Goal: Information Seeking & Learning: Learn about a topic

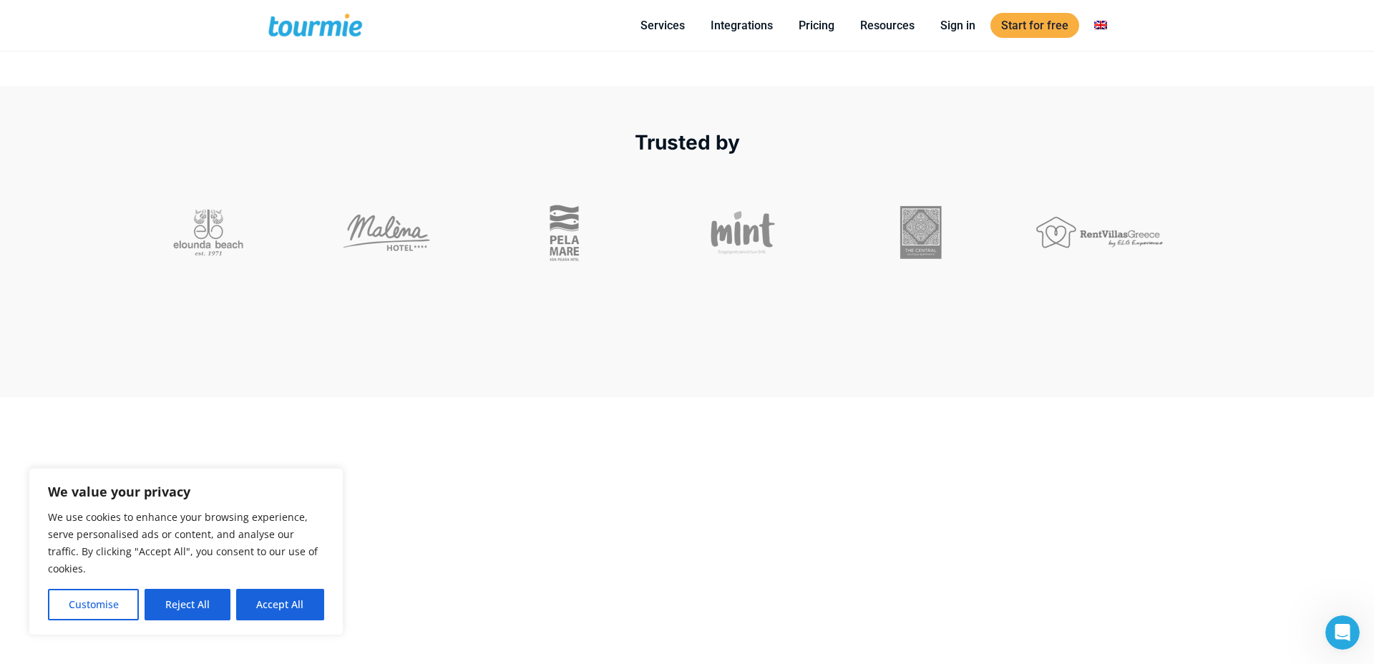
scroll to position [766, 0]
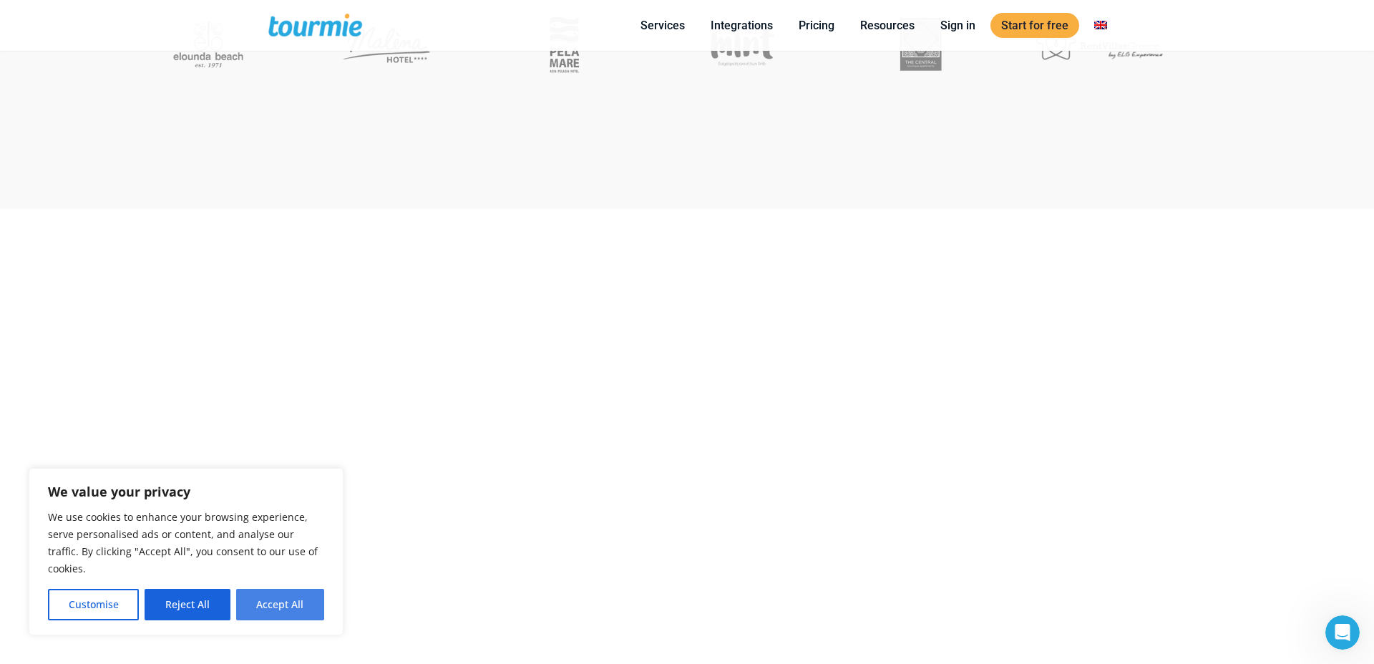
click at [303, 603] on button "Accept All" at bounding box center [280, 604] width 88 height 31
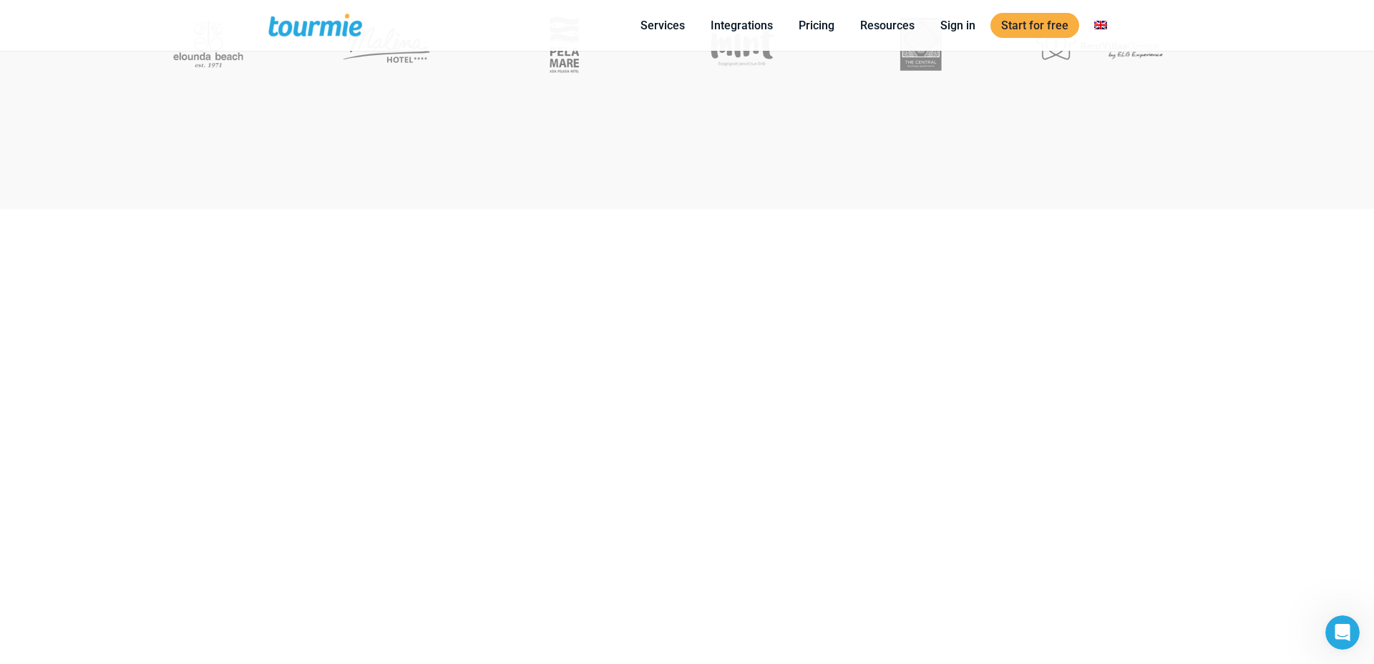
checkbox input "true"
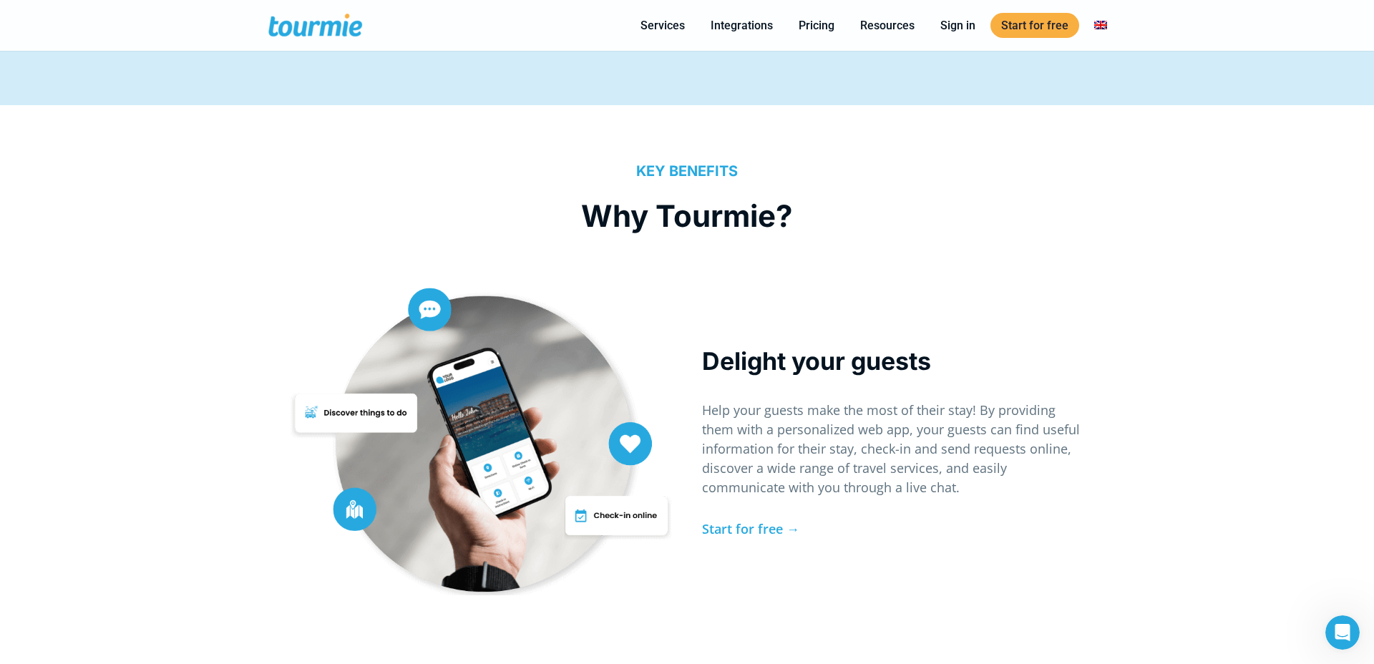
scroll to position [3059, 0]
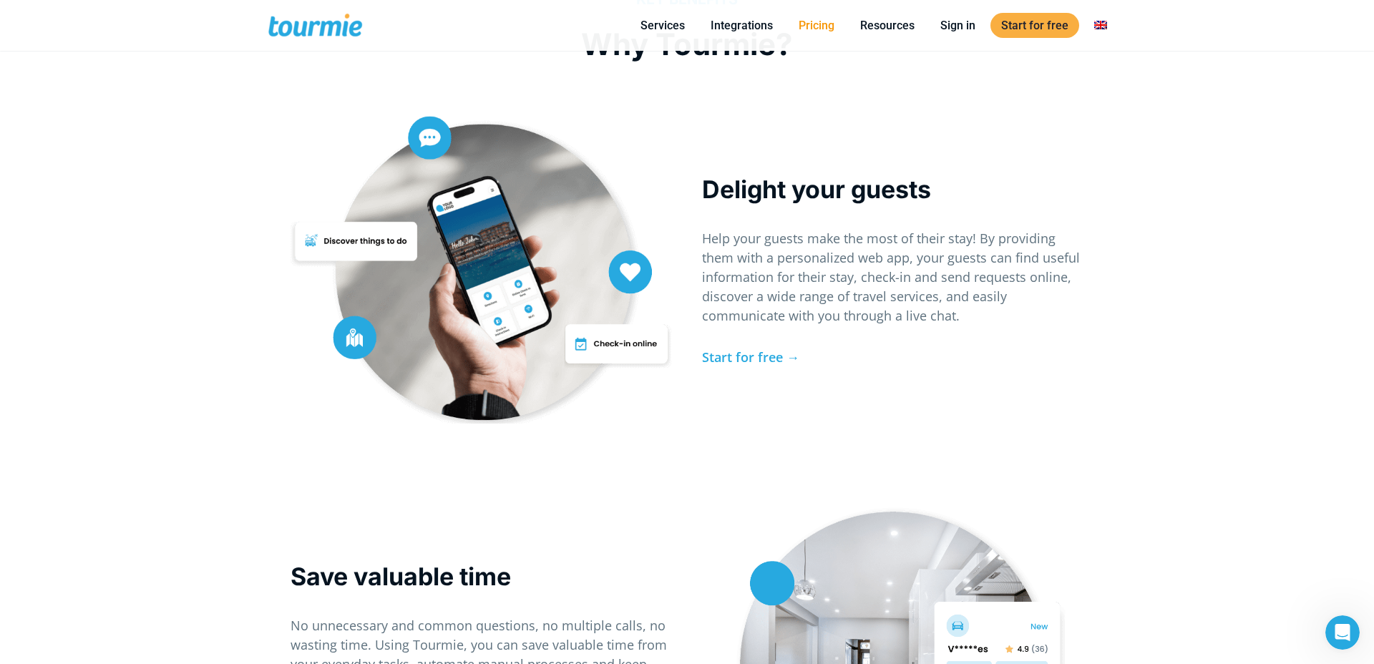
click at [821, 21] on link "Pricing" at bounding box center [816, 25] width 57 height 18
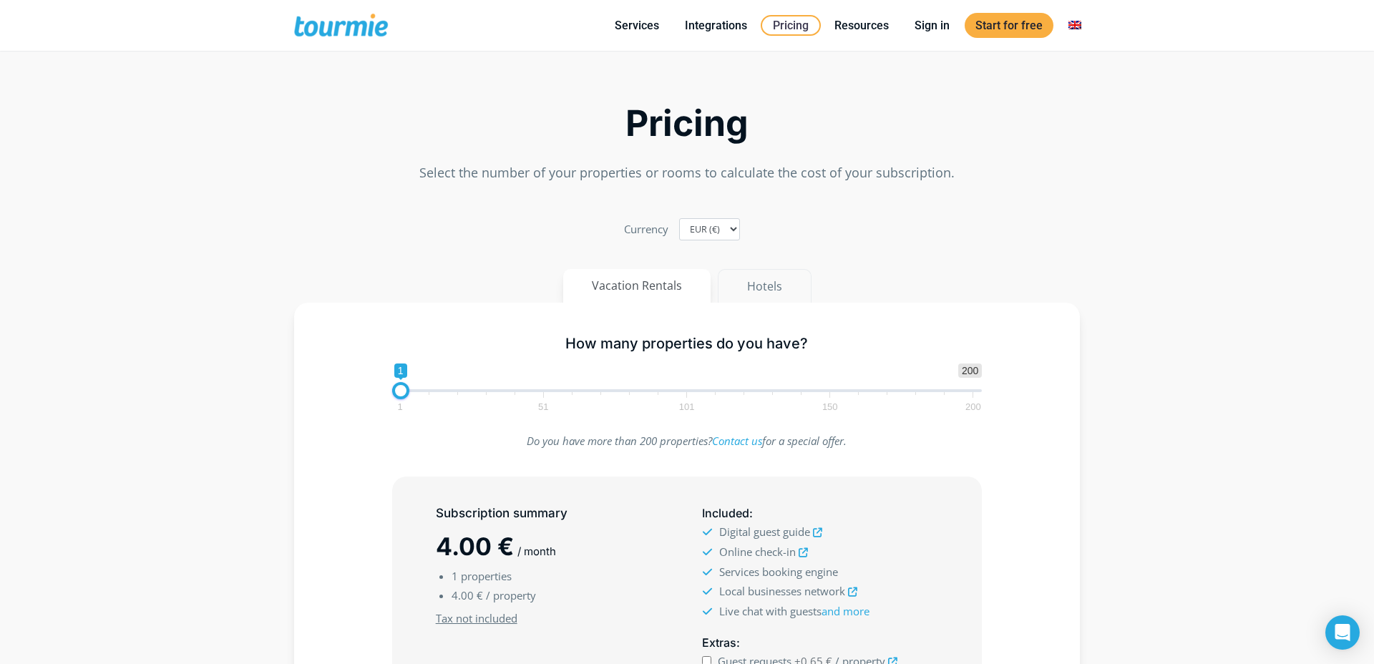
scroll to position [167, 0]
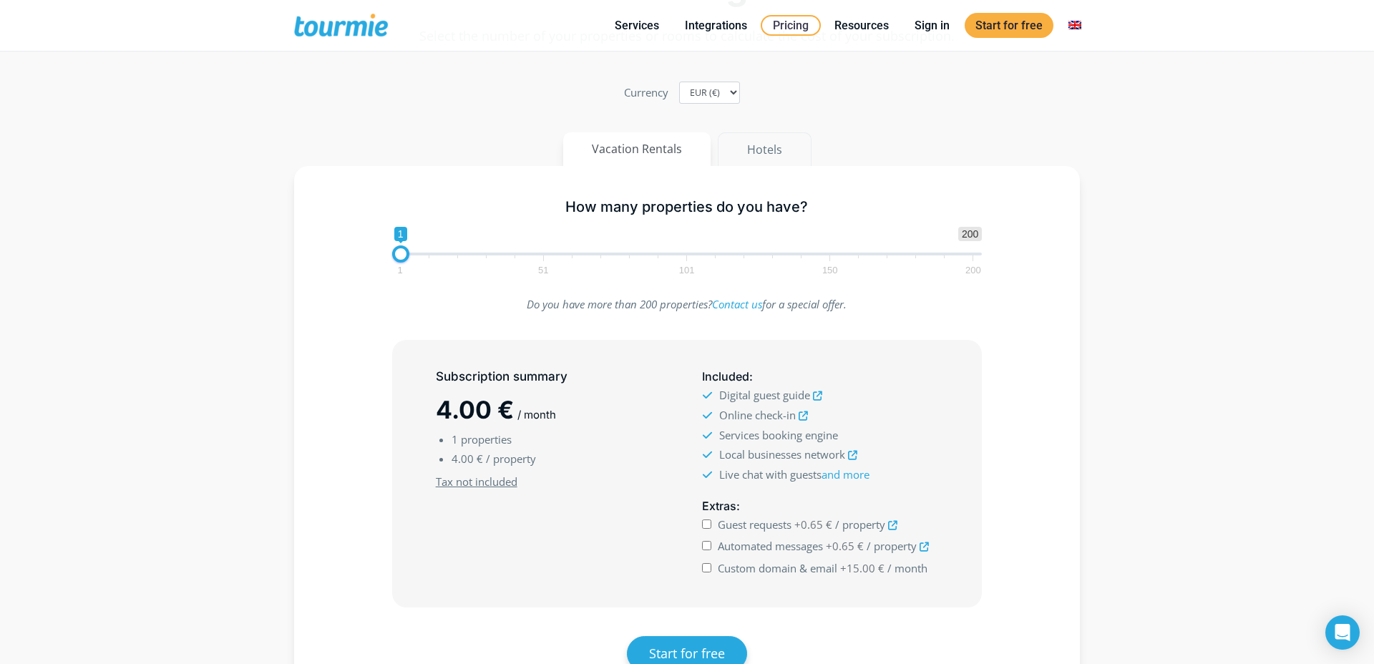
click at [747, 160] on button "Hotels" at bounding box center [765, 149] width 94 height 34
click at [648, 150] on button "Vacation Rentals" at bounding box center [637, 149] width 149 height 34
click at [751, 159] on button "Hotels" at bounding box center [765, 149] width 94 height 34
drag, startPoint x: 414, startPoint y: 255, endPoint x: 366, endPoint y: 255, distance: 48.7
click at [366, 255] on div "How many rooms do you have? 1 200 0 0 1 1 51 101 150 200 1" at bounding box center [687, 233] width 744 height 93
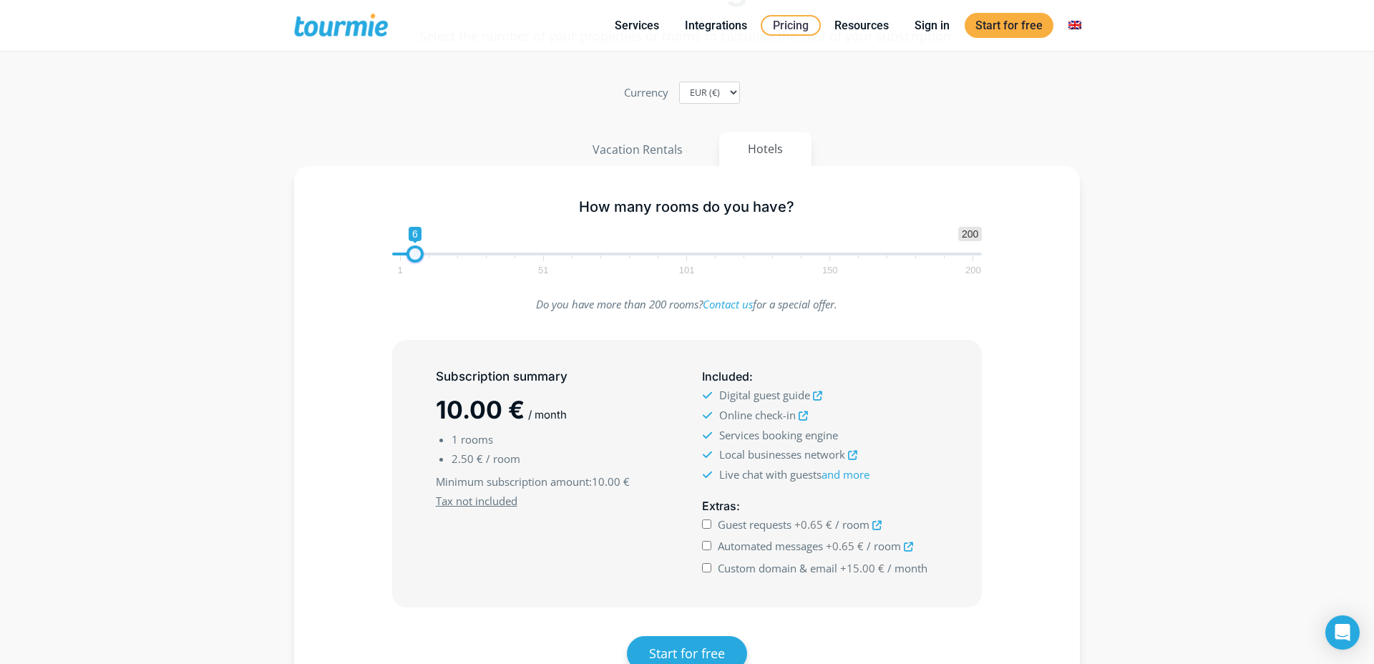
drag, startPoint x: 401, startPoint y: 252, endPoint x: 415, endPoint y: 251, distance: 13.6
click at [415, 251] on span at bounding box center [414, 253] width 17 height 17
type input "4"
click at [409, 252] on span at bounding box center [409, 253] width 17 height 17
click at [650, 172] on div "How many rooms do you have? 1 200 0 0 4 1 51 101 150 200 4 Do you have more tha…" at bounding box center [687, 451] width 786 height 571
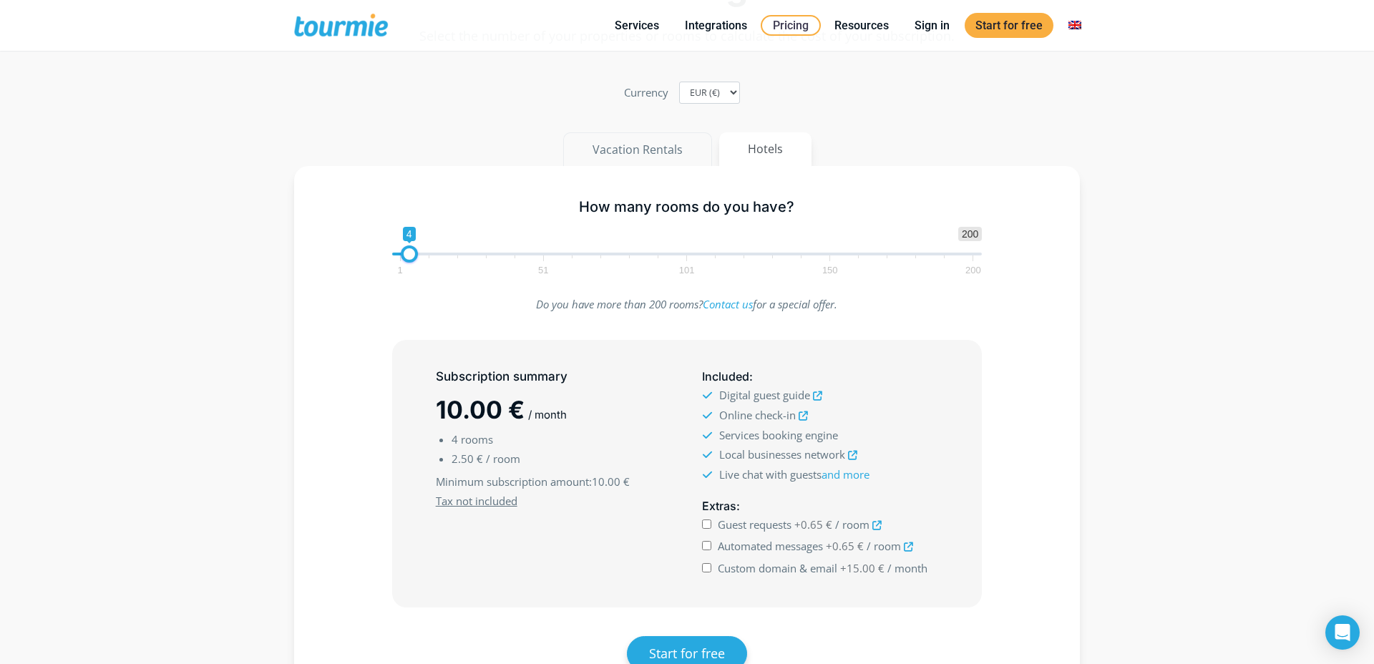
click at [650, 147] on button "Vacation Rentals" at bounding box center [637, 149] width 149 height 34
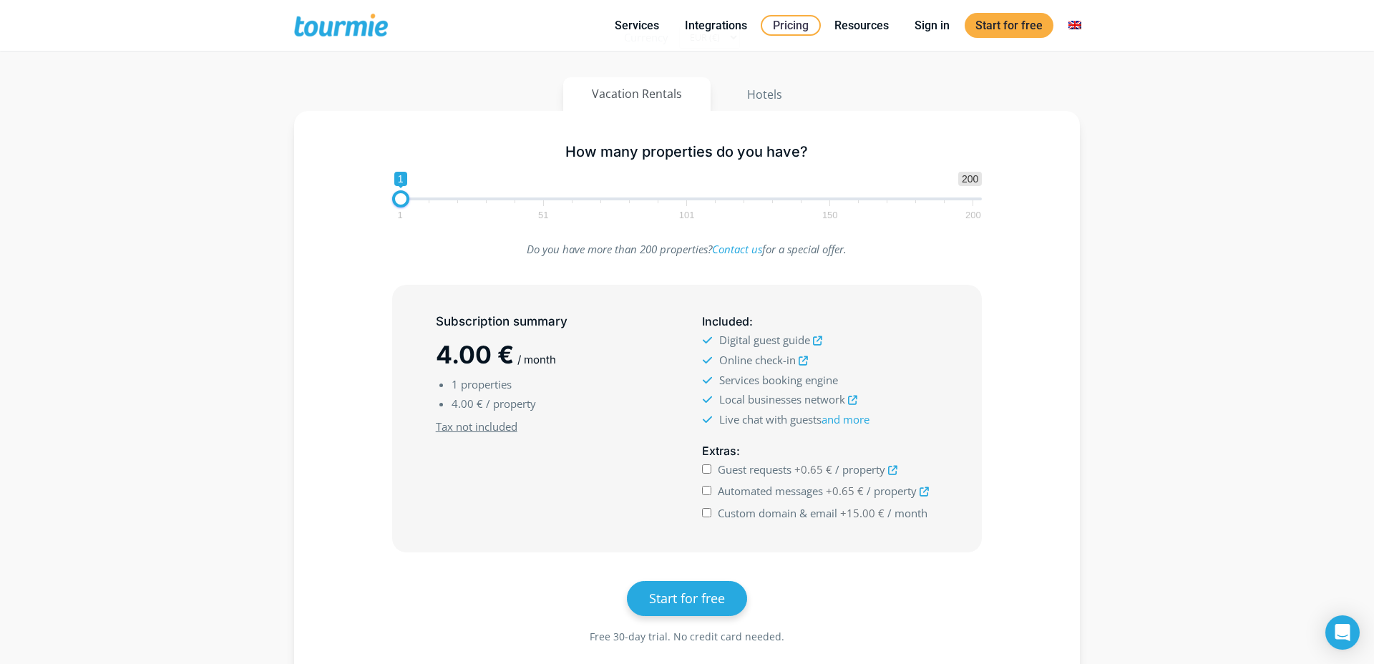
scroll to position [230, 0]
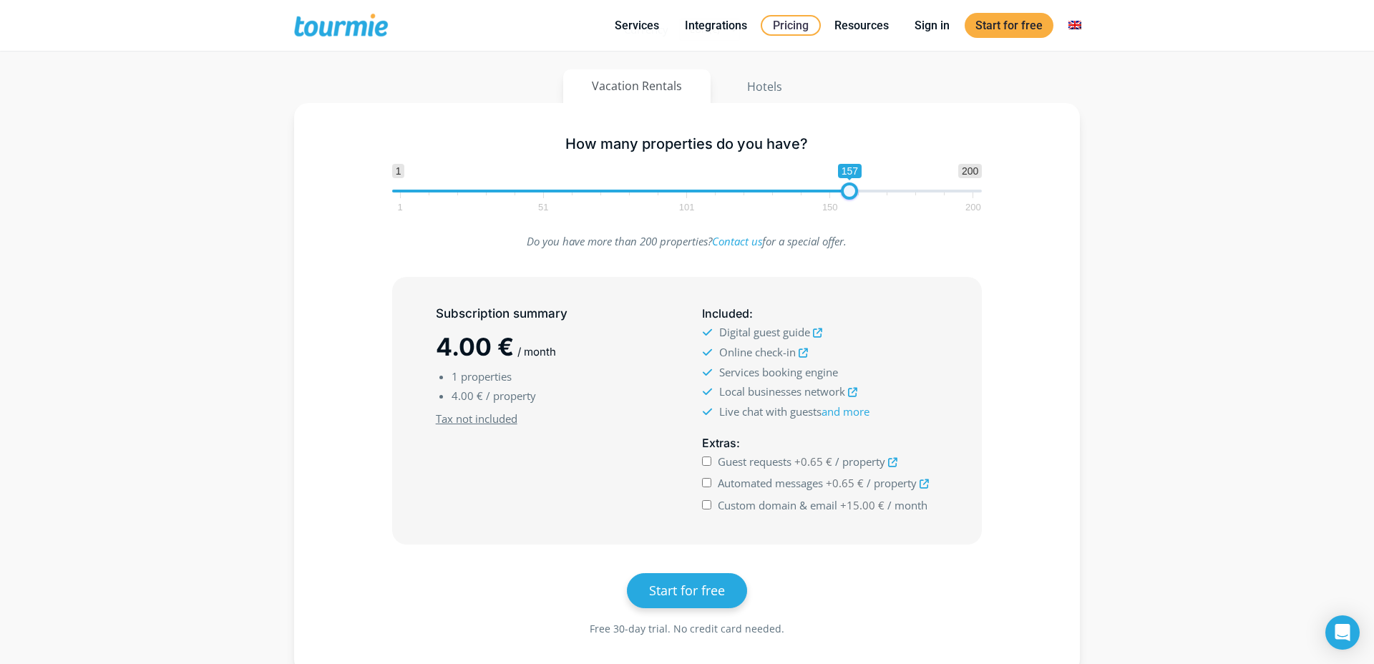
type input "200"
drag, startPoint x: 399, startPoint y: 194, endPoint x: 1036, endPoint y: 160, distance: 637.7
click at [1036, 160] on div "How many properties do you have? 1 200 0 0 200 1 51 101 150 200 200" at bounding box center [687, 171] width 744 height 93
click at [942, 195] on span "1 51 101 150 200" at bounding box center [686, 201] width 573 height 18
click at [820, 329] on icon at bounding box center [817, 332] width 9 height 9
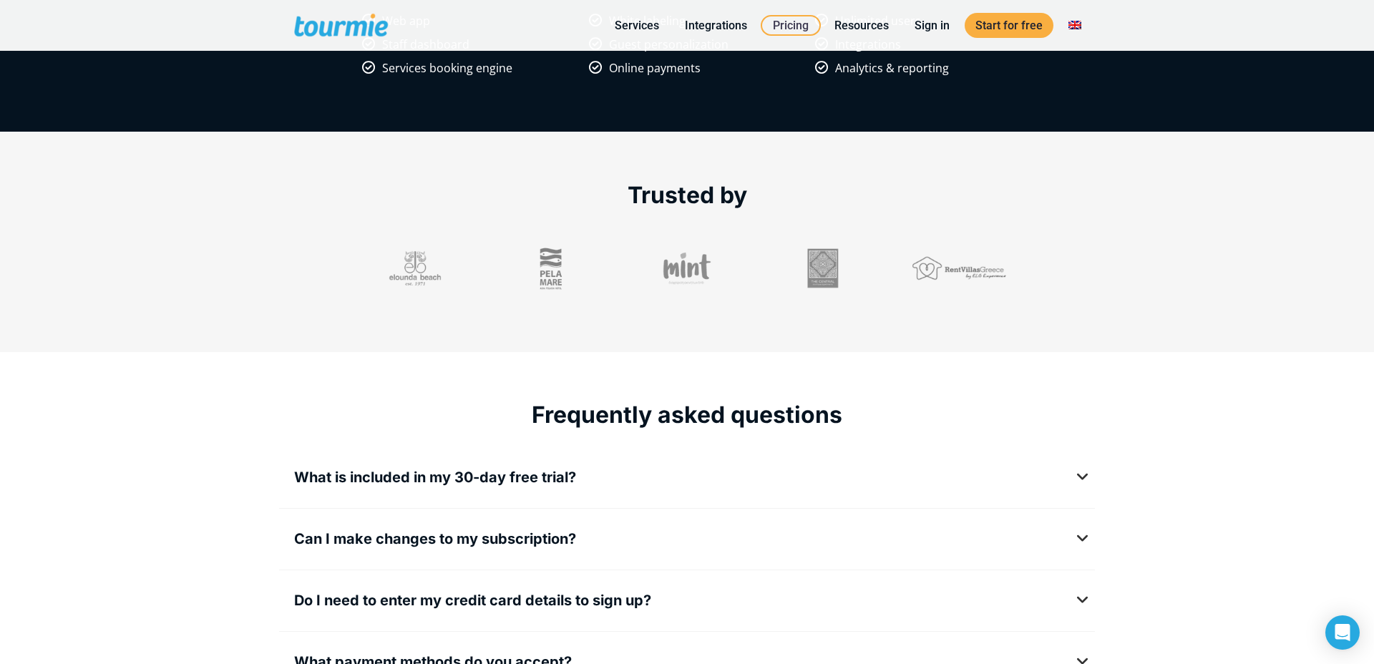
scroll to position [1530, 0]
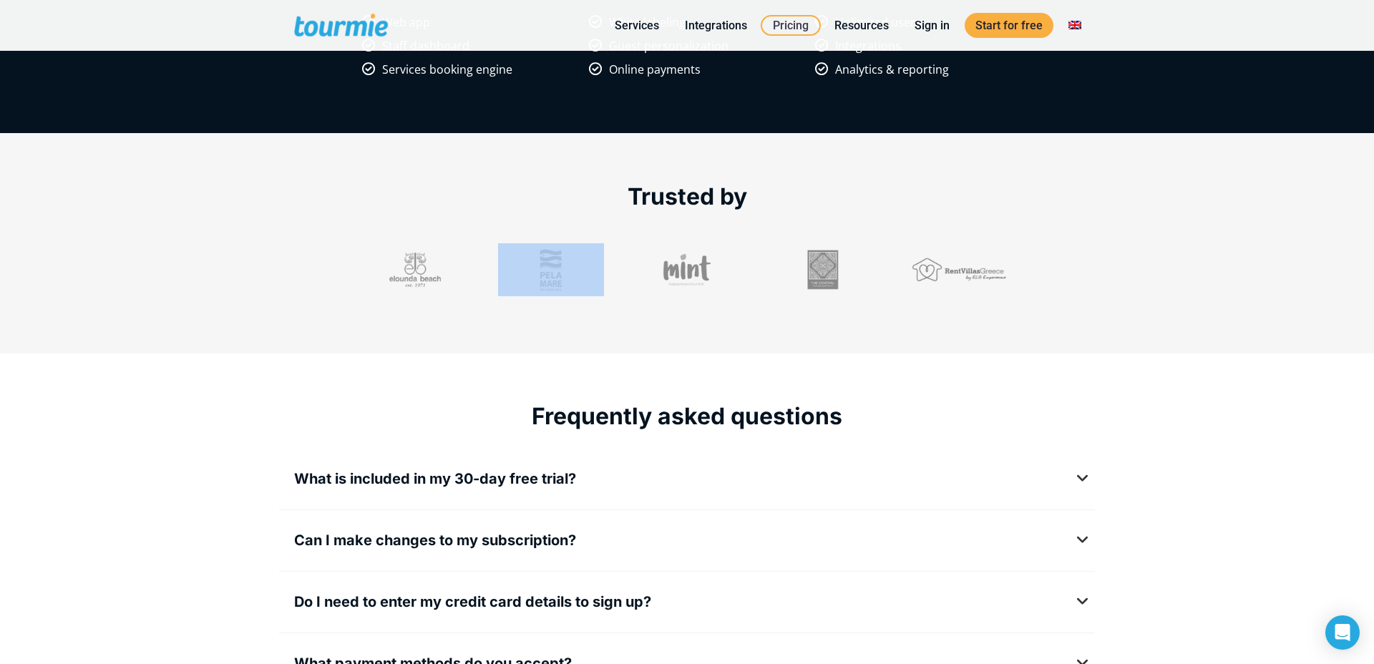
drag, startPoint x: 597, startPoint y: 267, endPoint x: 471, endPoint y: 278, distance: 126.5
click at [472, 278] on div at bounding box center [687, 269] width 816 height 53
click at [552, 335] on section "Trusted by" at bounding box center [687, 243] width 1374 height 220
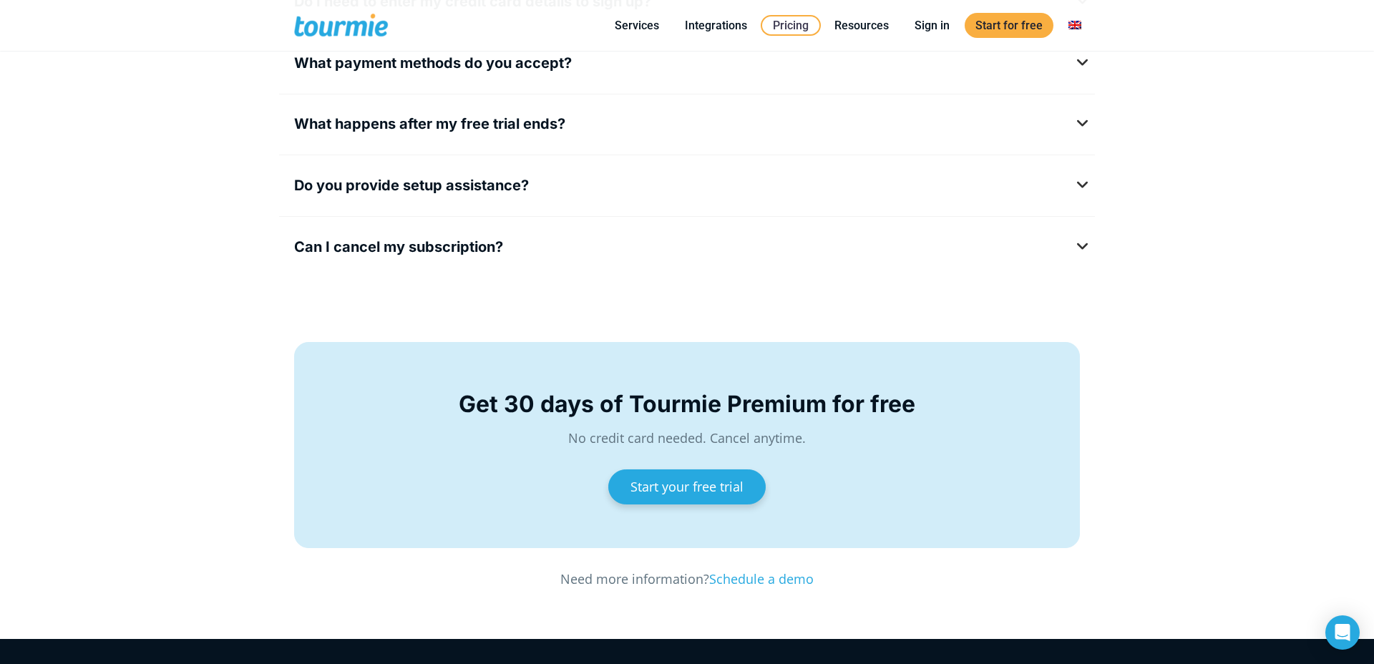
scroll to position [2493, 0]
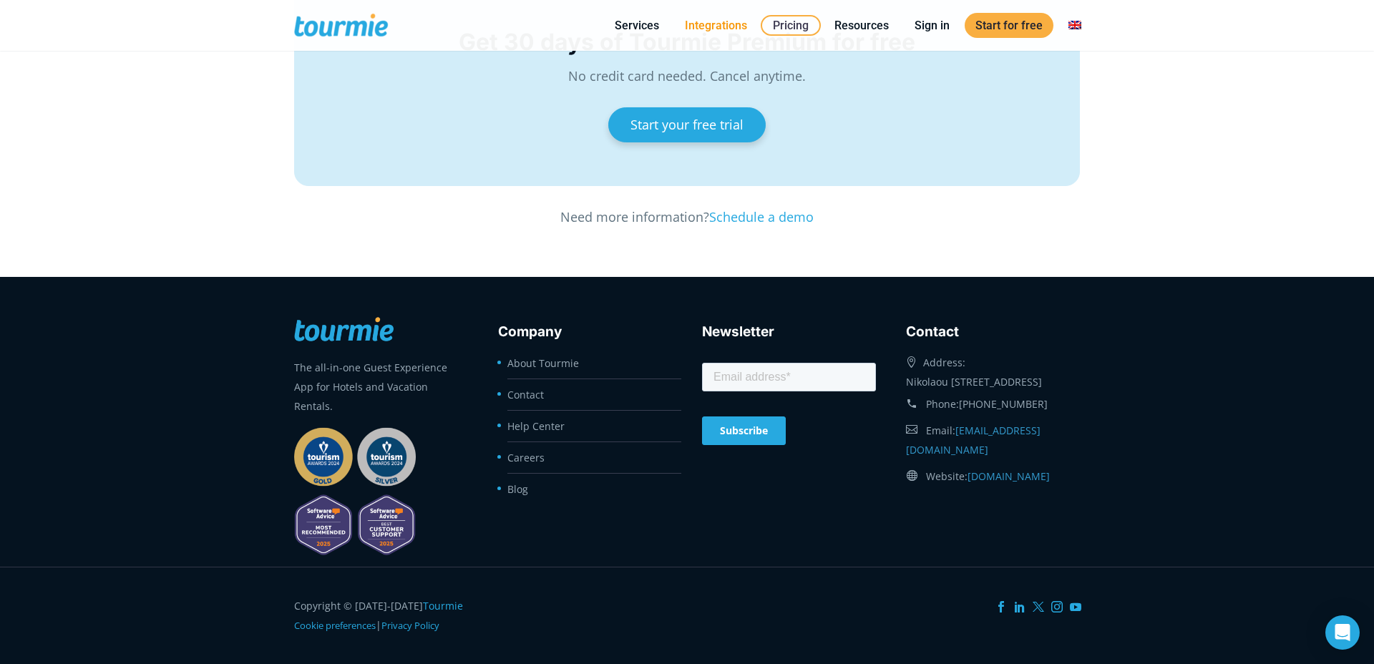
click at [728, 21] on link "Integrations" at bounding box center [716, 25] width 84 height 18
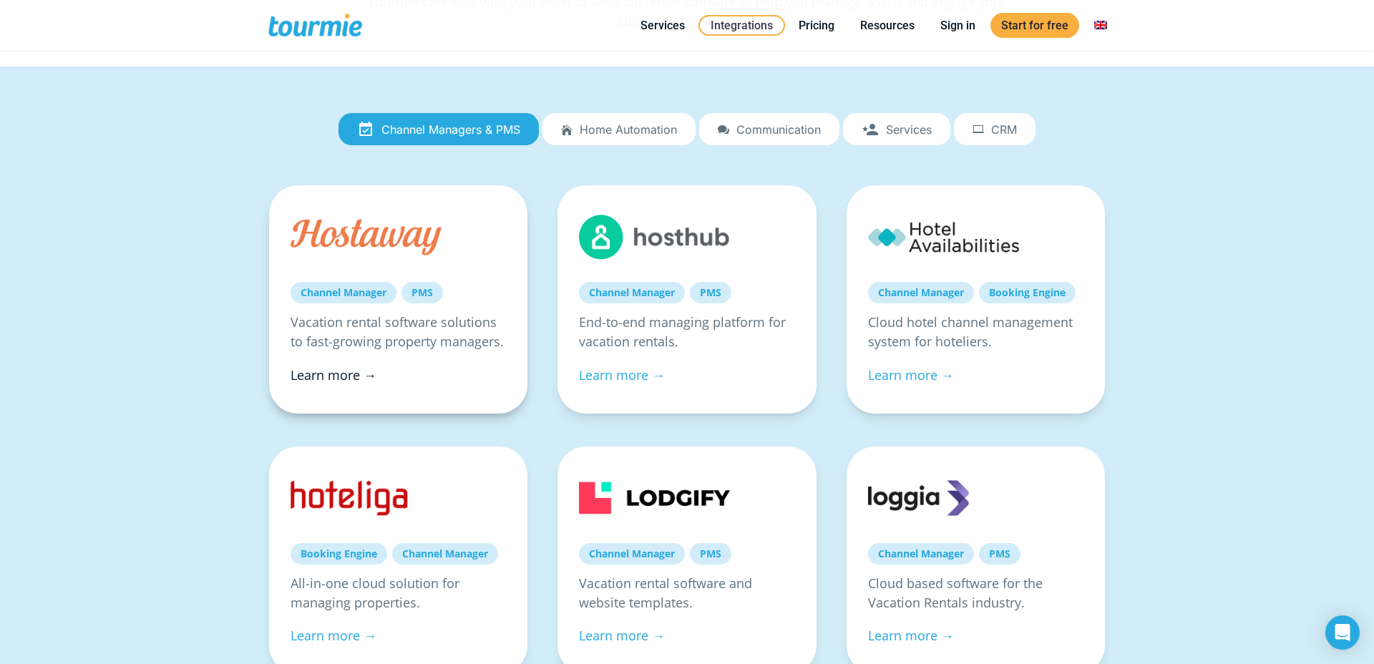
scroll to position [174, 0]
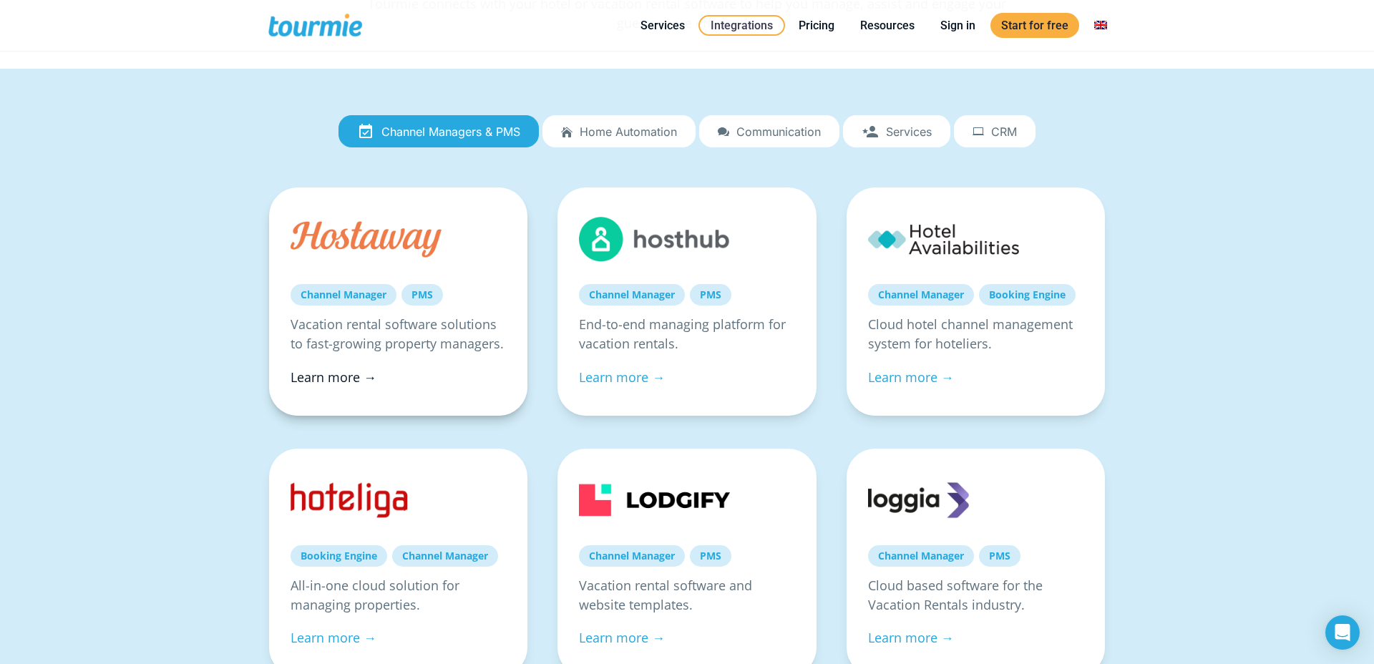
click at [337, 385] on link "Learn more →" at bounding box center [334, 376] width 86 height 17
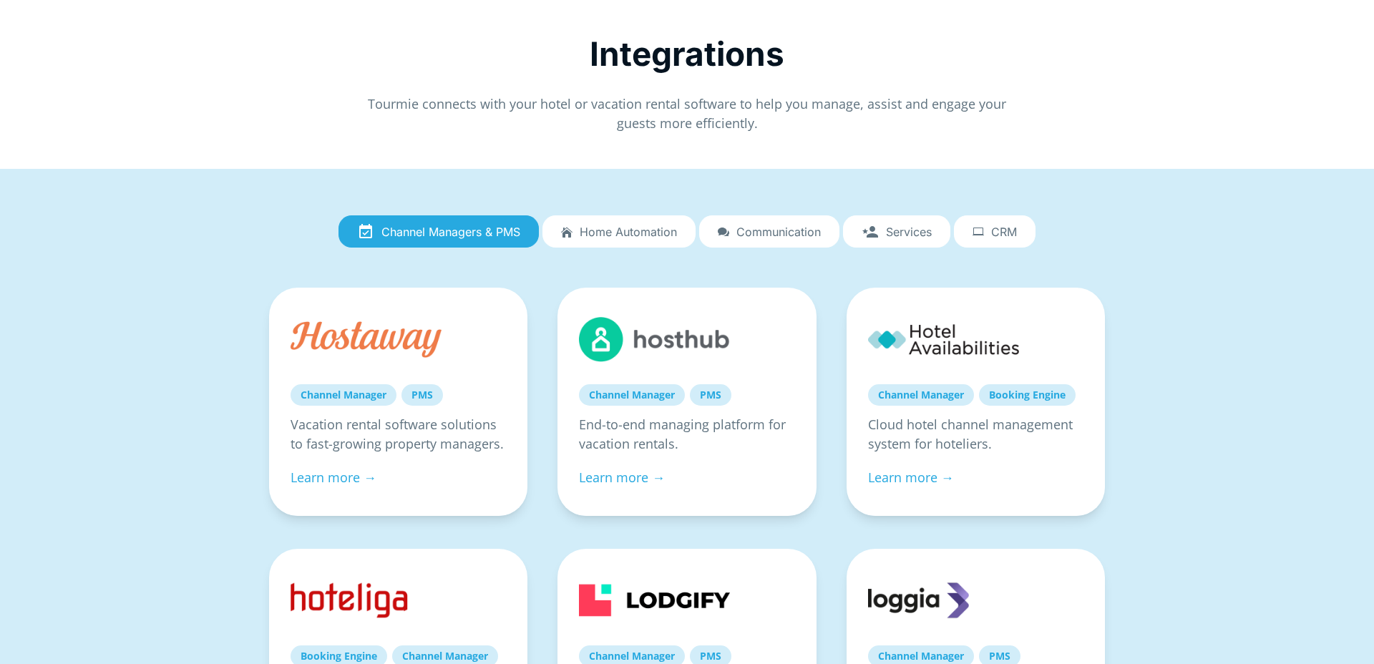
scroll to position [140, 0]
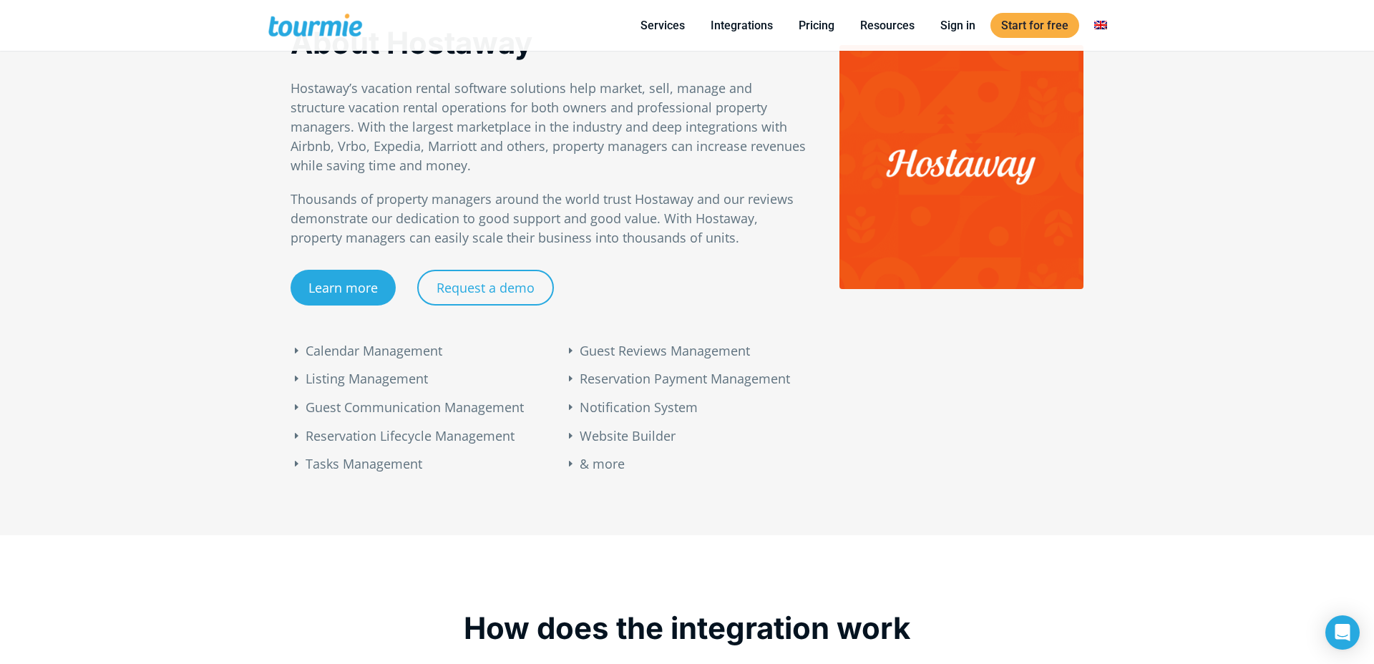
scroll to position [1165, 0]
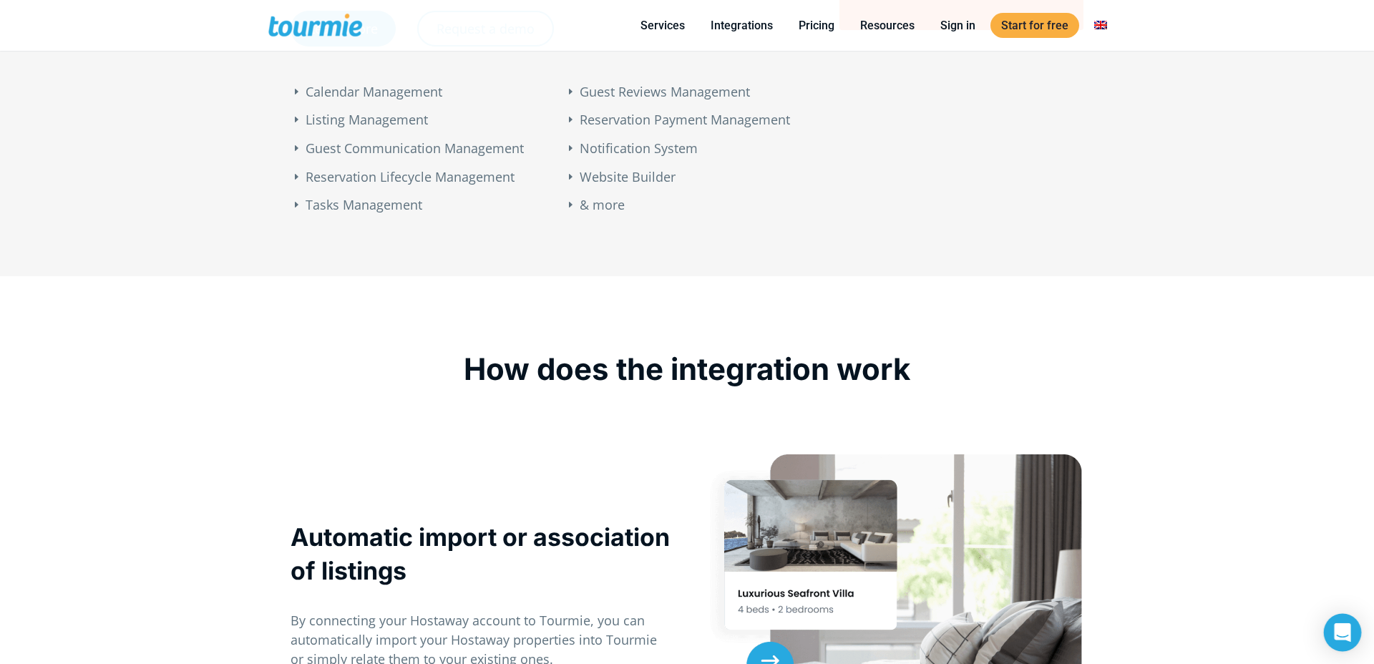
click at [1337, 615] on body "We value your privacy We use cookies to enhance your browsing experience, serve…" at bounding box center [687, 594] width 1374 height 3518
click at [1337, 641] on div "Open Intercom Messenger" at bounding box center [1343, 633] width 38 height 38
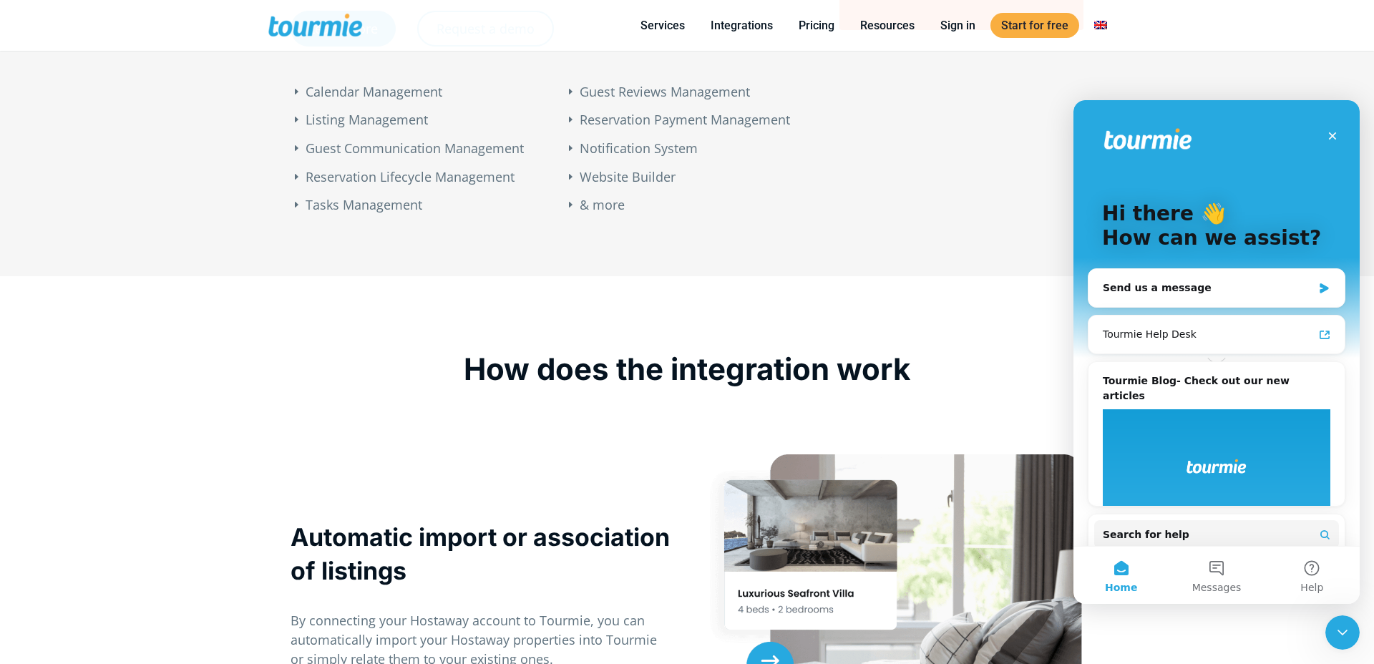
scroll to position [0, 0]
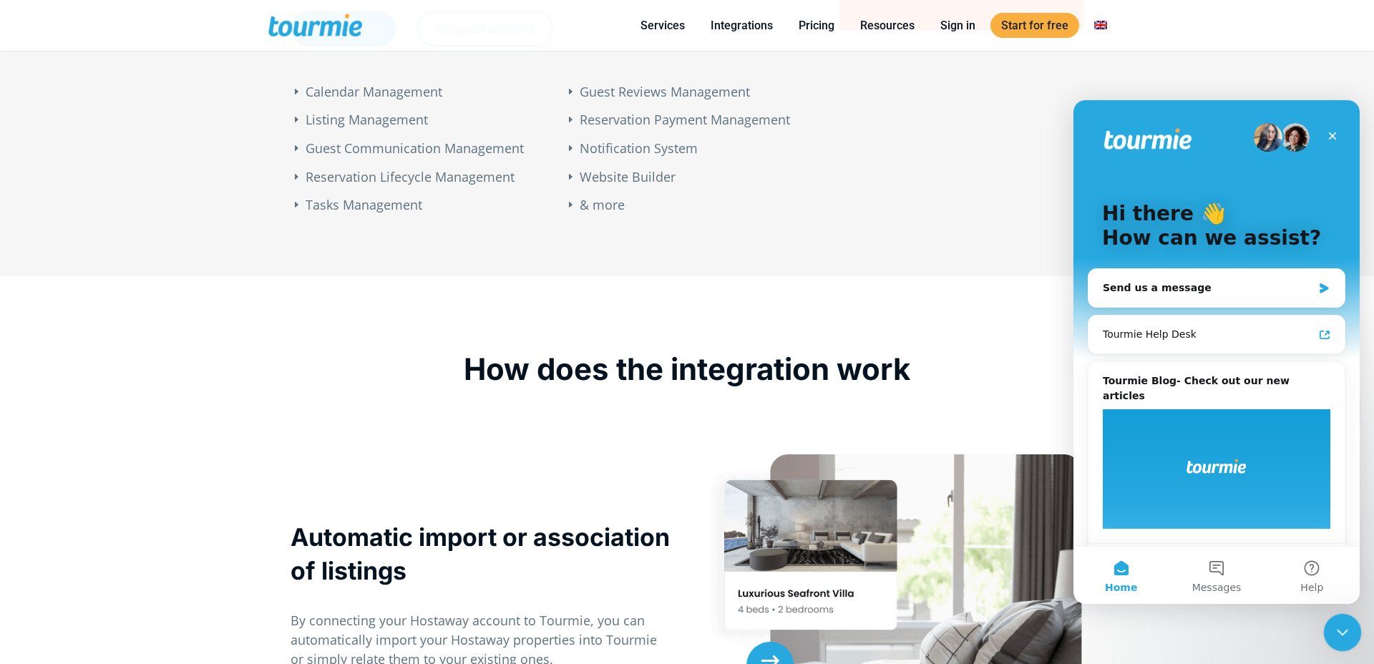
click at [1333, 640] on div "Close Intercom Messenger" at bounding box center [1340, 630] width 34 height 34
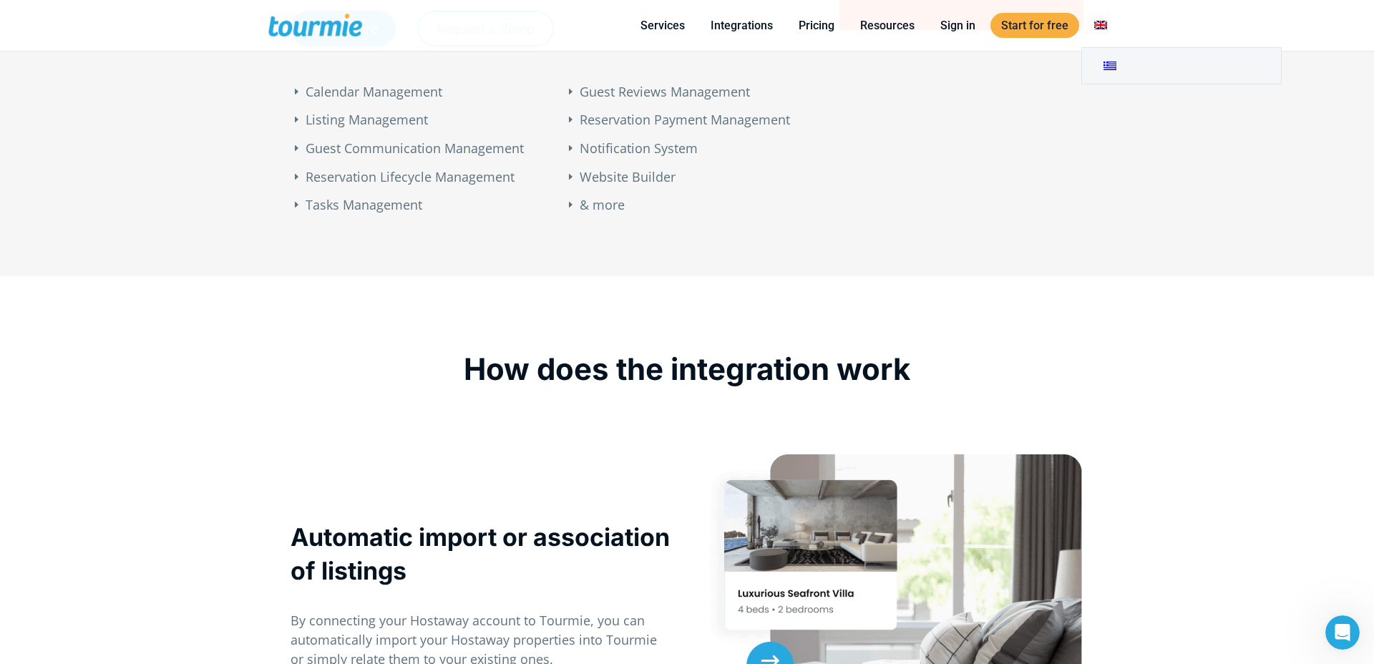
click at [1100, 17] on link at bounding box center [1100, 25] width 34 height 18
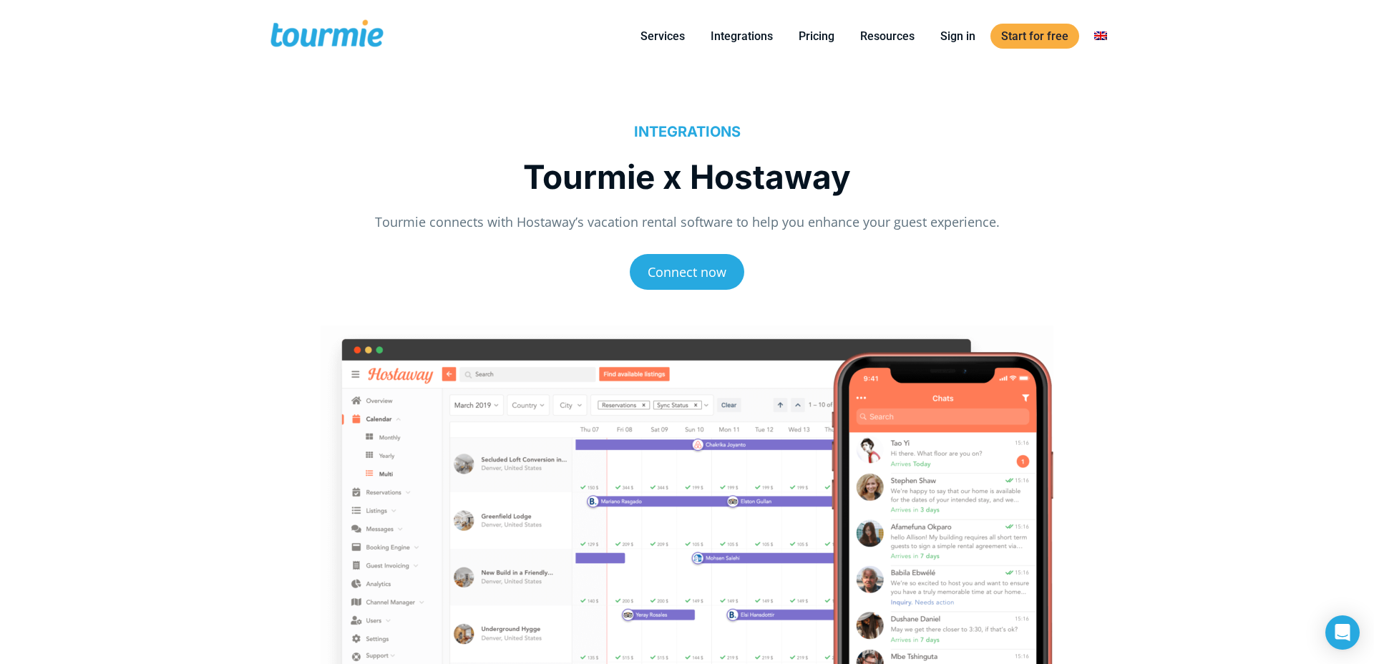
click at [335, 42] on span at bounding box center [326, 36] width 117 height 34
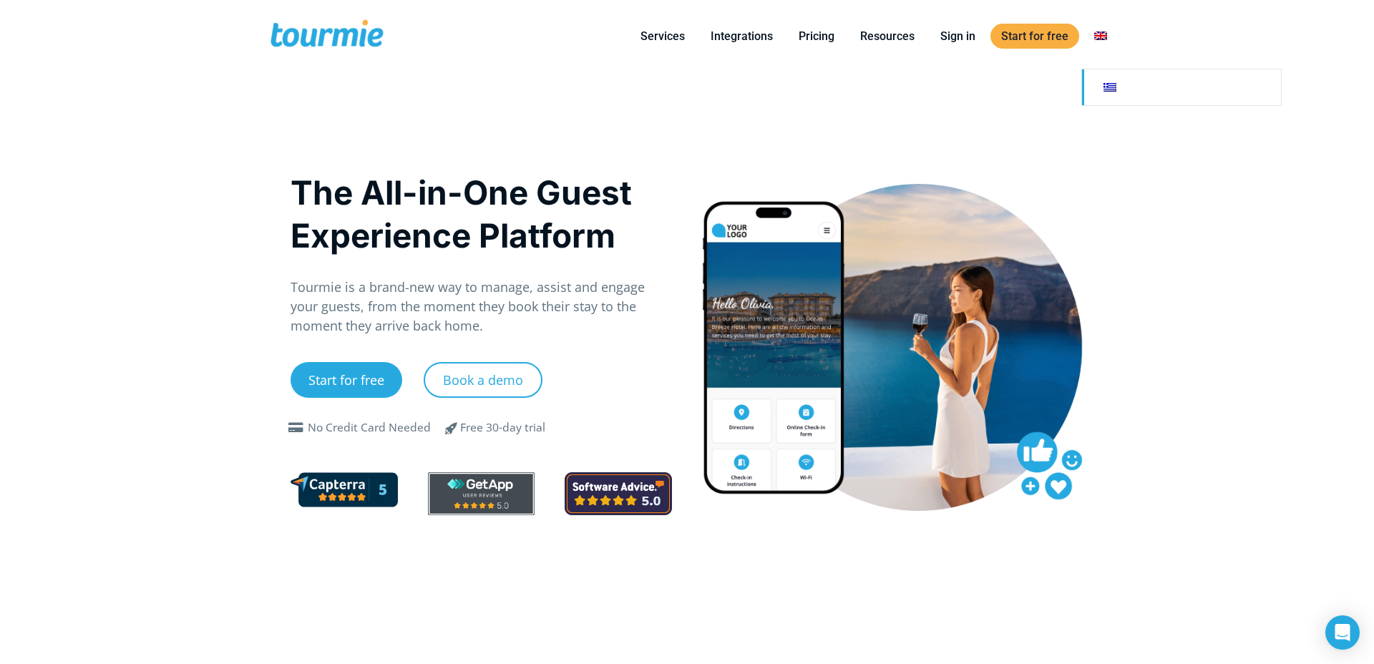
click at [1105, 84] on link at bounding box center [1181, 87] width 199 height 36
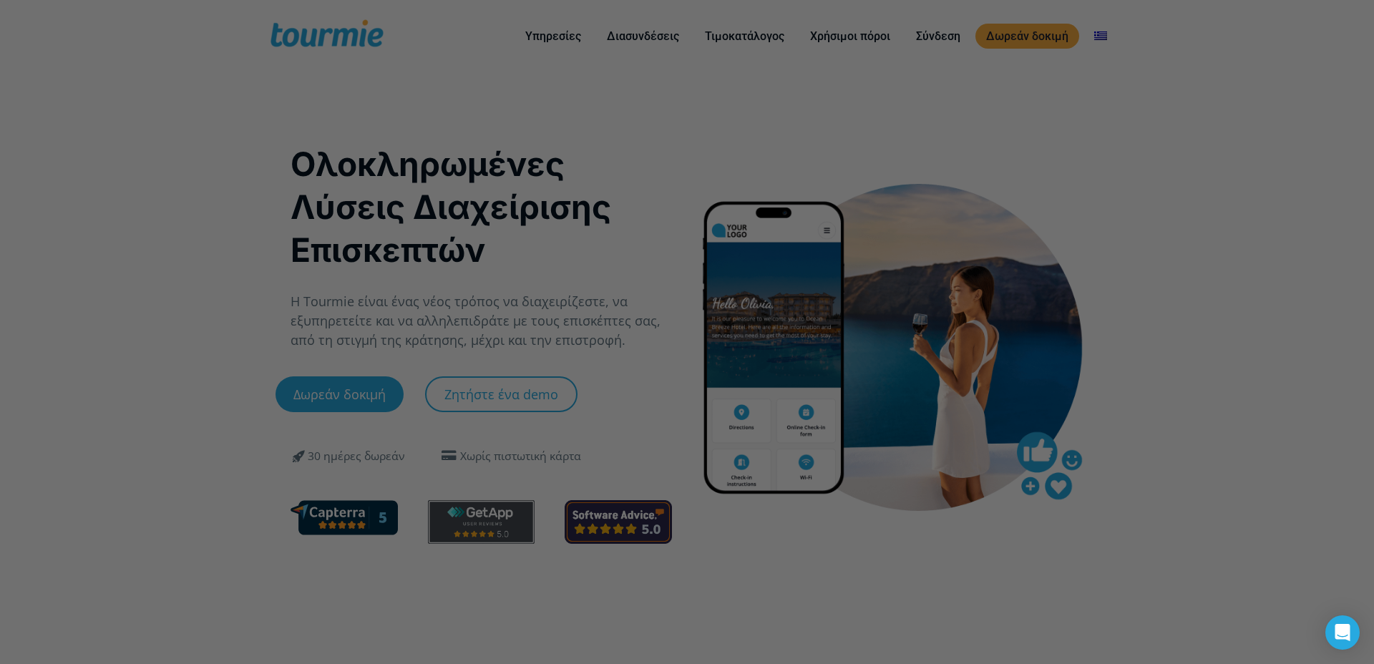
click at [1094, 107] on div at bounding box center [693, 335] width 1387 height 670
click at [895, 112] on div at bounding box center [693, 335] width 1387 height 670
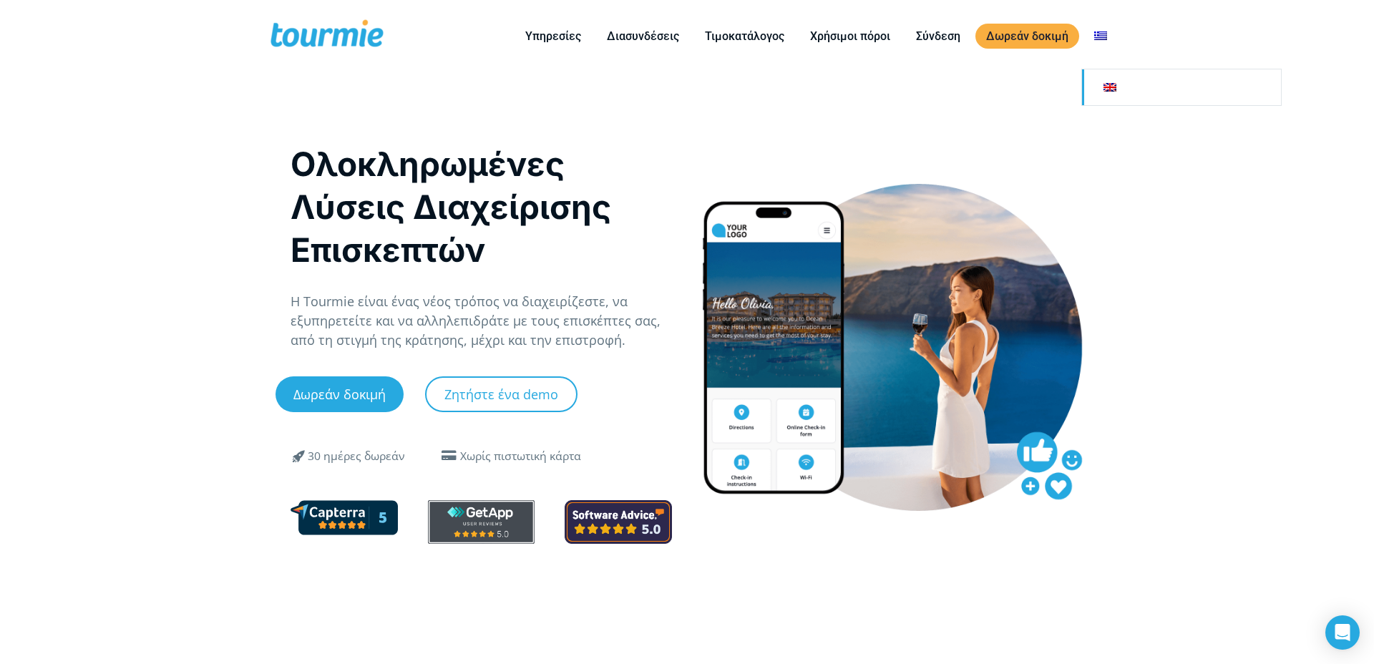
click at [1103, 96] on link at bounding box center [1181, 87] width 199 height 36
